Goal: Information Seeking & Learning: Check status

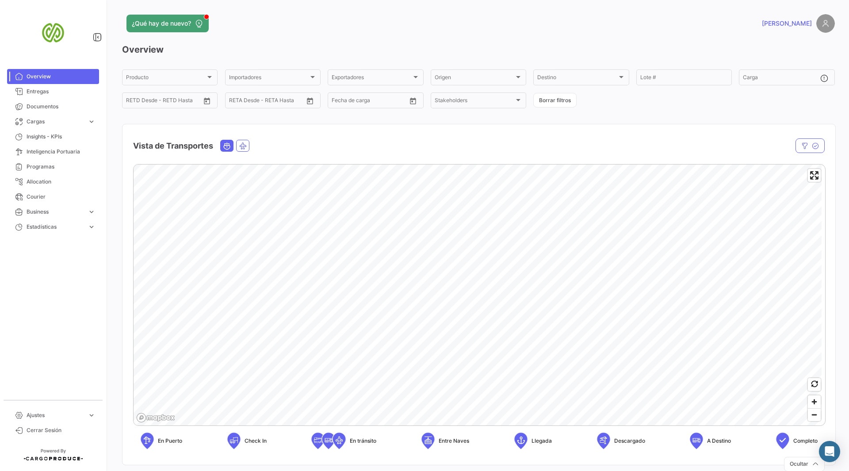
scroll to position [6446, 0]
click at [62, 91] on span "Entregas" at bounding box center [61, 92] width 69 height 8
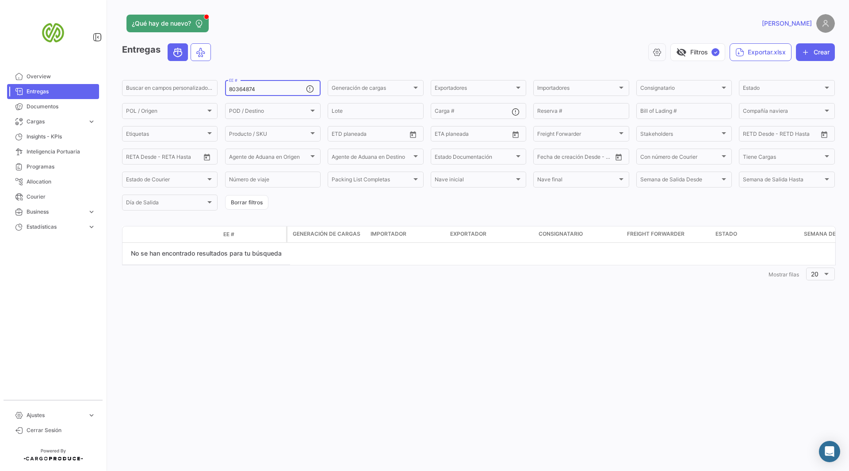
click at [270, 90] on input "80364874" at bounding box center [267, 89] width 77 height 6
click at [222, 278] on div "1 Mostrar filas 20" at bounding box center [478, 274] width 713 height 16
click at [466, 295] on div "¿Qué hay de nuevo? [PERSON_NAME] Entregas visibility_off Filtros ✓ Exportar.xls…" at bounding box center [478, 235] width 741 height 471
click at [268, 91] on input "80364874" at bounding box center [267, 89] width 77 height 6
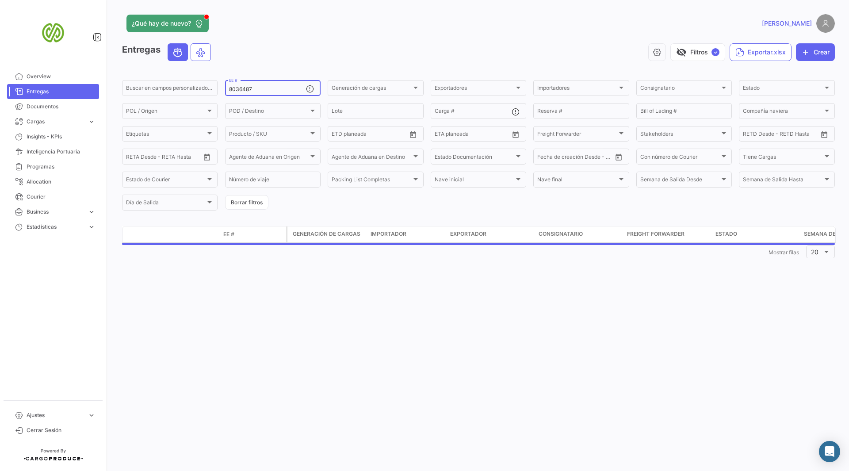
type input "80364874"
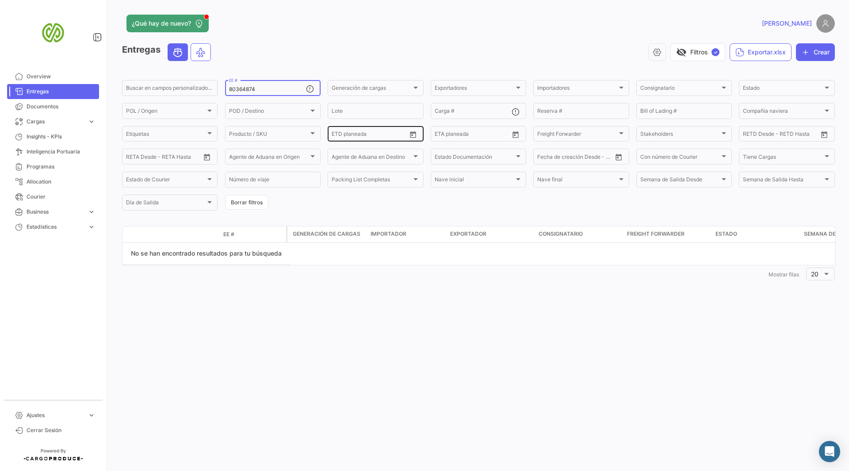
click at [365, 138] on input "text" at bounding box center [371, 135] width 35 height 6
click at [372, 285] on div "¿Qué hay de nuevo? [PERSON_NAME] Entregas visibility_off Filtros ✓ Exportar.xls…" at bounding box center [478, 235] width 741 height 471
click at [264, 88] on input "80364874" at bounding box center [267, 89] width 77 height 6
click at [63, 106] on span "Documentos" at bounding box center [61, 107] width 69 height 8
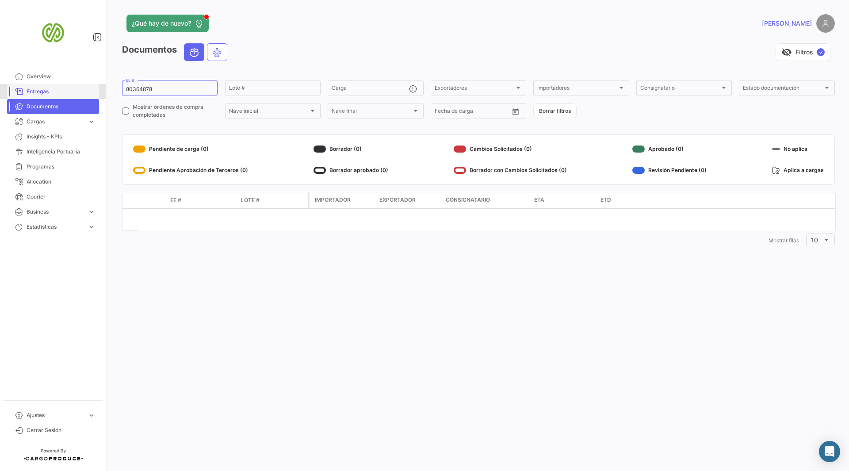
click at [44, 93] on span "Entregas" at bounding box center [61, 92] width 69 height 8
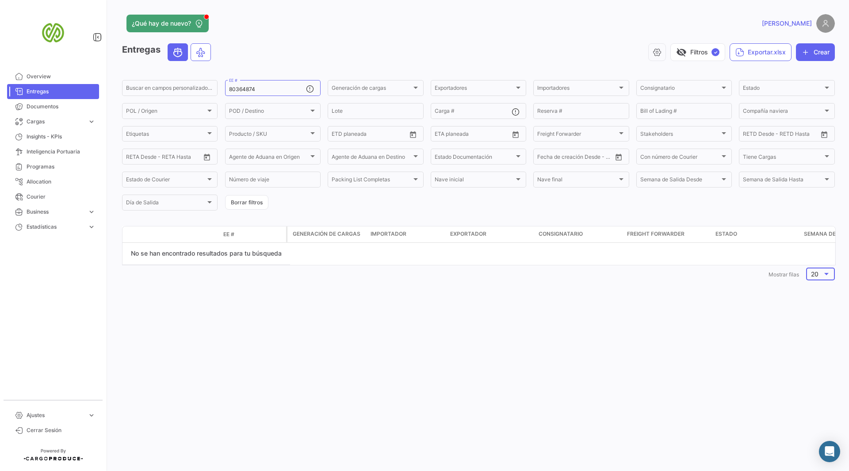
click at [825, 276] on div at bounding box center [827, 274] width 8 height 7
click at [662, 314] on div at bounding box center [424, 235] width 849 height 471
click at [47, 79] on span "Overview" at bounding box center [61, 77] width 69 height 8
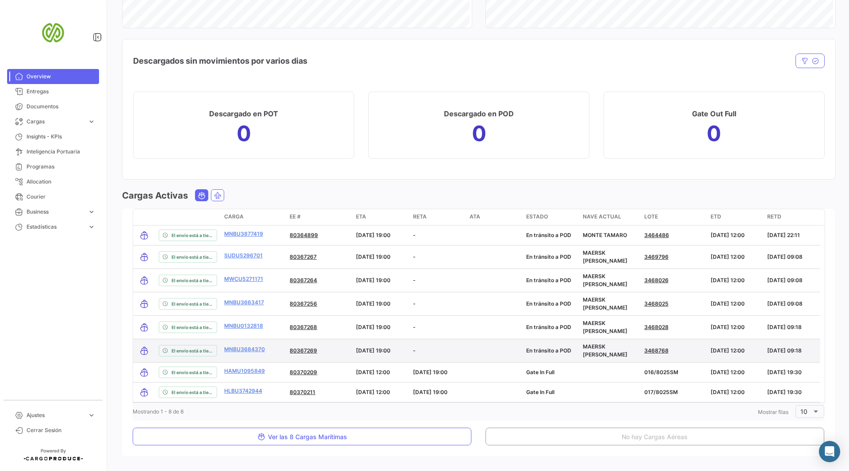
scroll to position [903, 0]
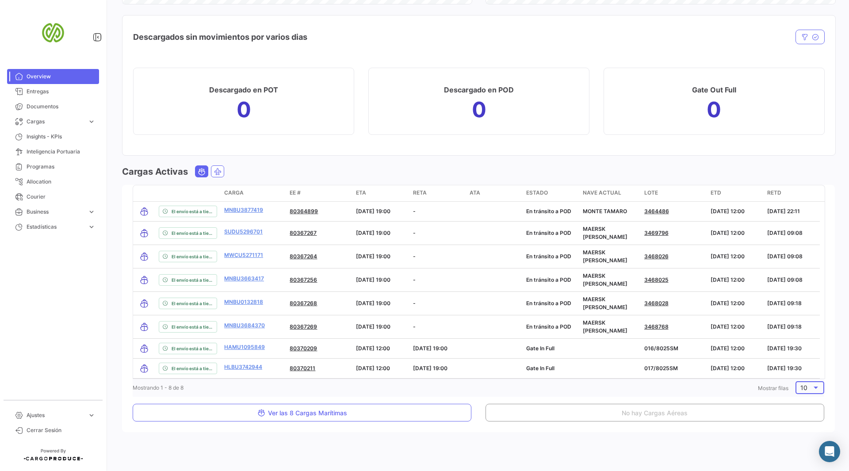
click at [814, 388] on div at bounding box center [816, 387] width 8 height 7
click at [798, 441] on span "100" at bounding box center [808, 443] width 25 height 19
click at [814, 387] on div at bounding box center [816, 388] width 4 height 2
click at [806, 369] on span "50" at bounding box center [808, 369] width 25 height 19
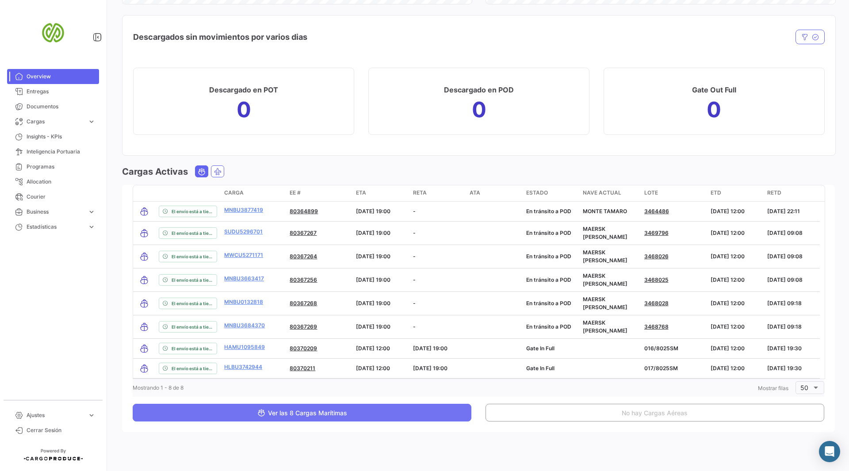
click at [381, 414] on button "Ver las 8 Cargas Marítimas" at bounding box center [302, 413] width 339 height 18
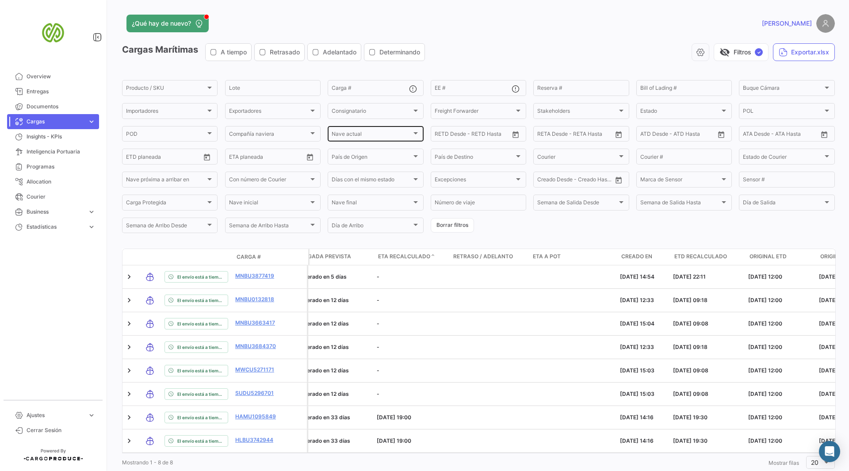
scroll to position [0, 736]
click at [453, 84] on div "EE #" at bounding box center [473, 87] width 77 height 17
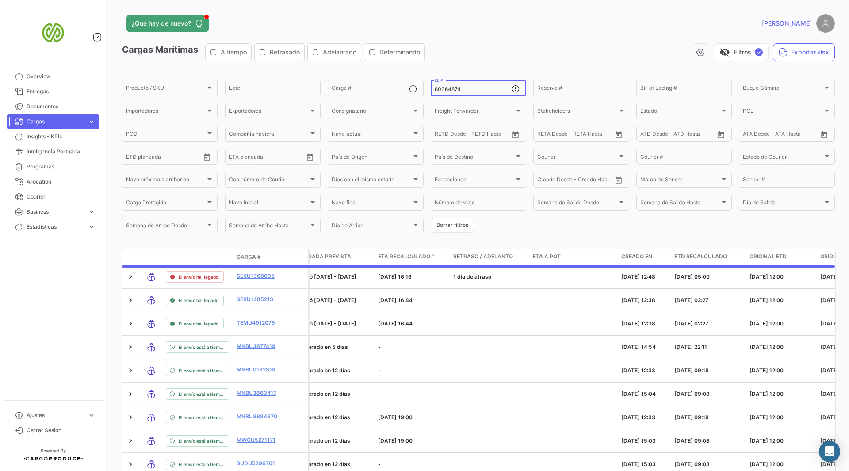
scroll to position [0, 0]
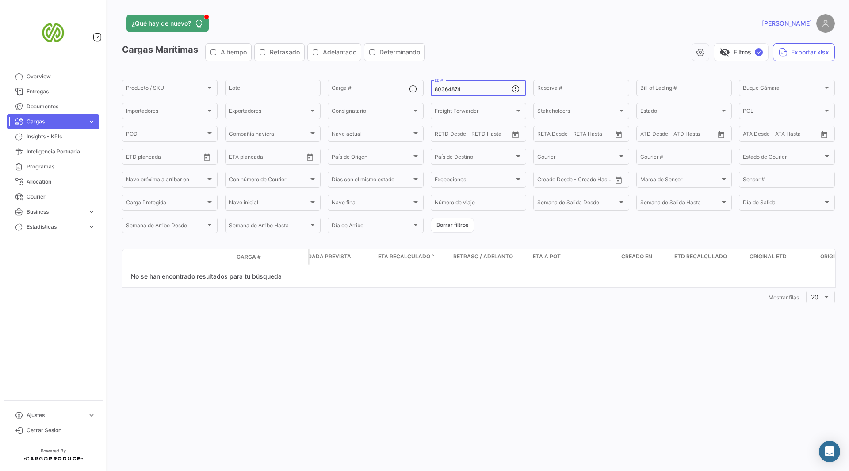
type input "80364874"
click at [75, 121] on span "Cargas" at bounding box center [55, 122] width 57 height 8
click at [51, 155] on span "Cargas Marítimas" at bounding box center [45, 155] width 45 height 8
click at [38, 109] on span "Documentos" at bounding box center [61, 107] width 69 height 8
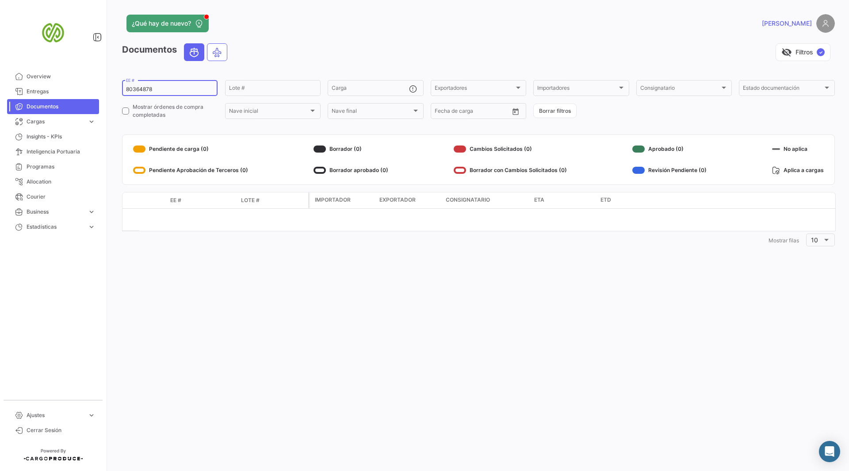
click at [167, 86] on div "80364878 EE #" at bounding box center [170, 87] width 88 height 17
click at [157, 90] on input "80364878" at bounding box center [170, 89] width 88 height 6
type input "8"
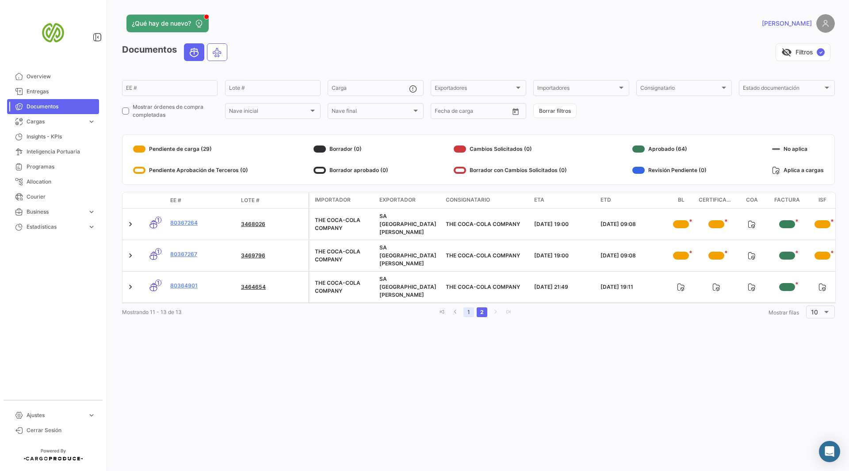
click at [465, 307] on link "1" at bounding box center [469, 312] width 11 height 10
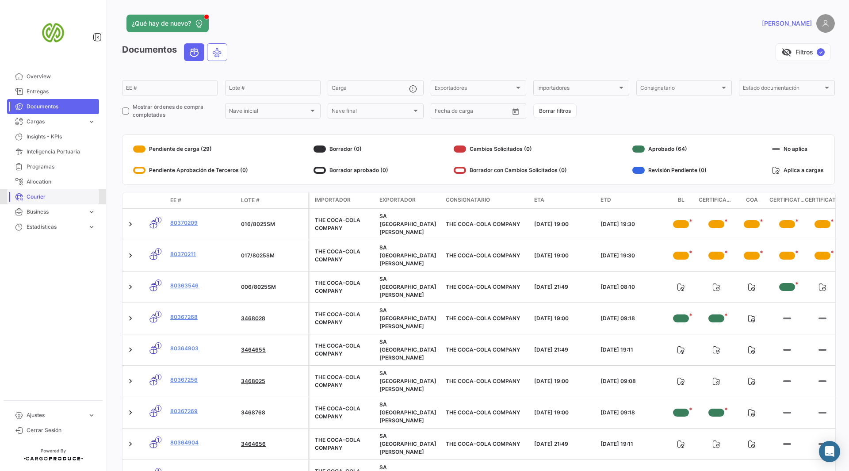
click at [40, 196] on span "Courier" at bounding box center [61, 197] width 69 height 8
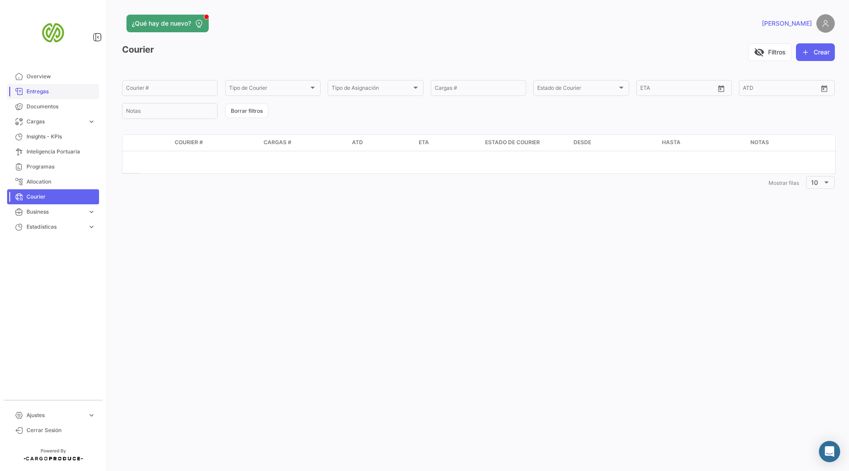
click at [38, 91] on span "Entregas" at bounding box center [61, 92] width 69 height 8
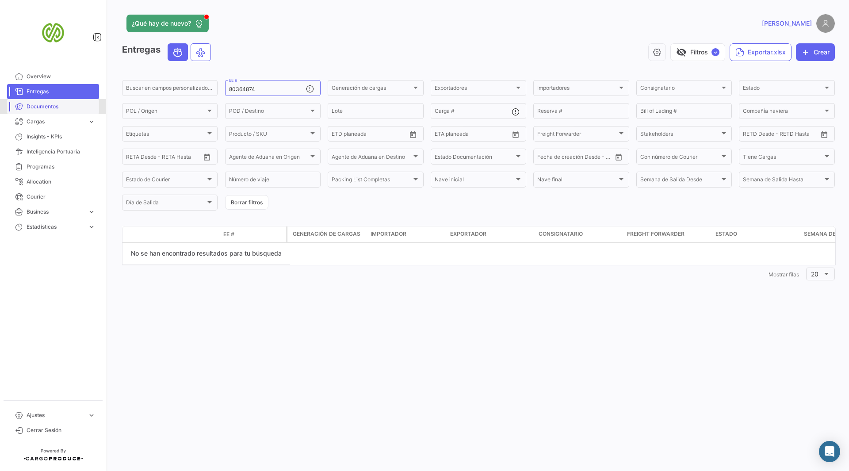
click at [38, 104] on span "Documentos" at bounding box center [61, 107] width 69 height 8
